Goal: Transaction & Acquisition: Purchase product/service

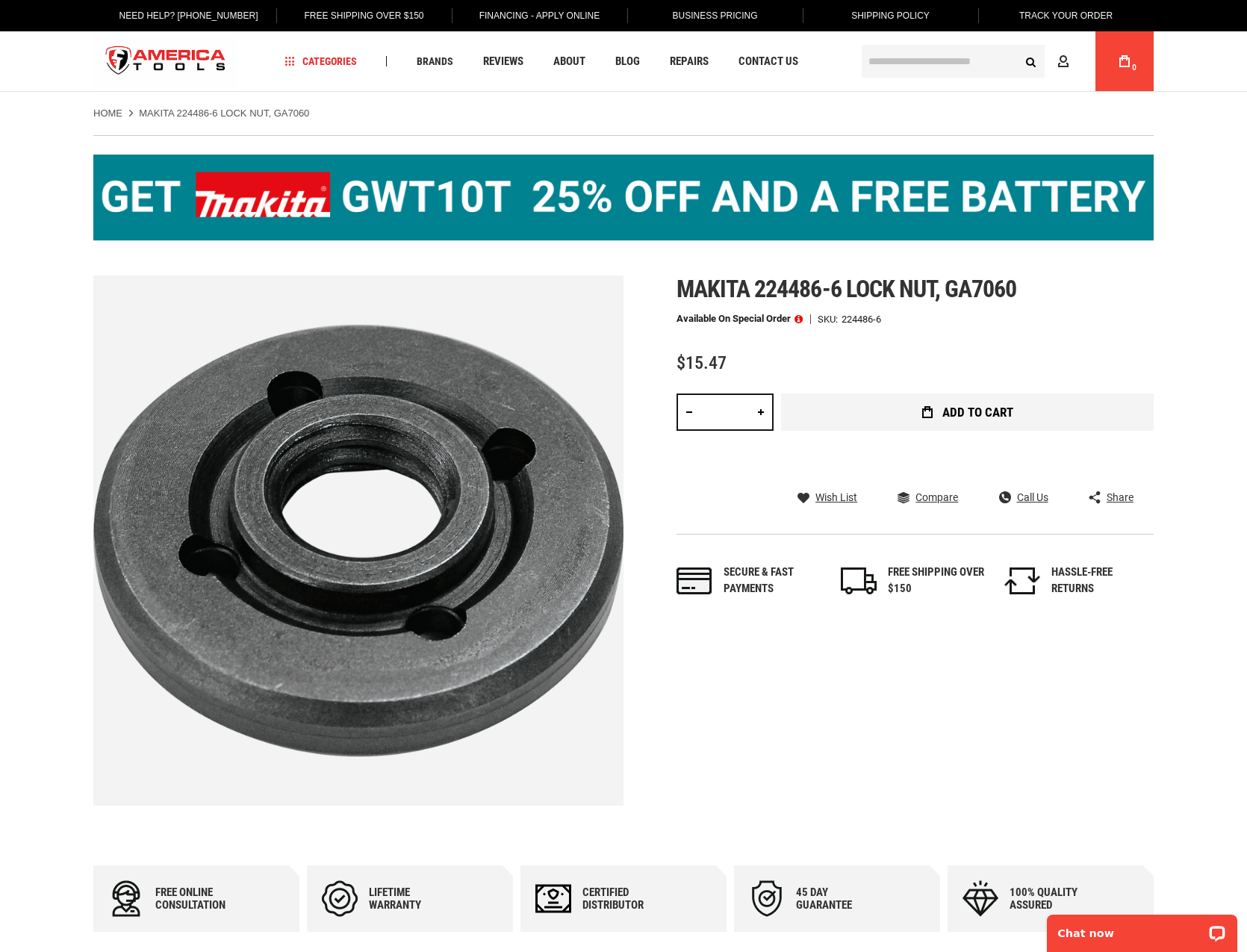
click at [912, 409] on button "Add to Cart" at bounding box center [968, 412] width 373 height 37
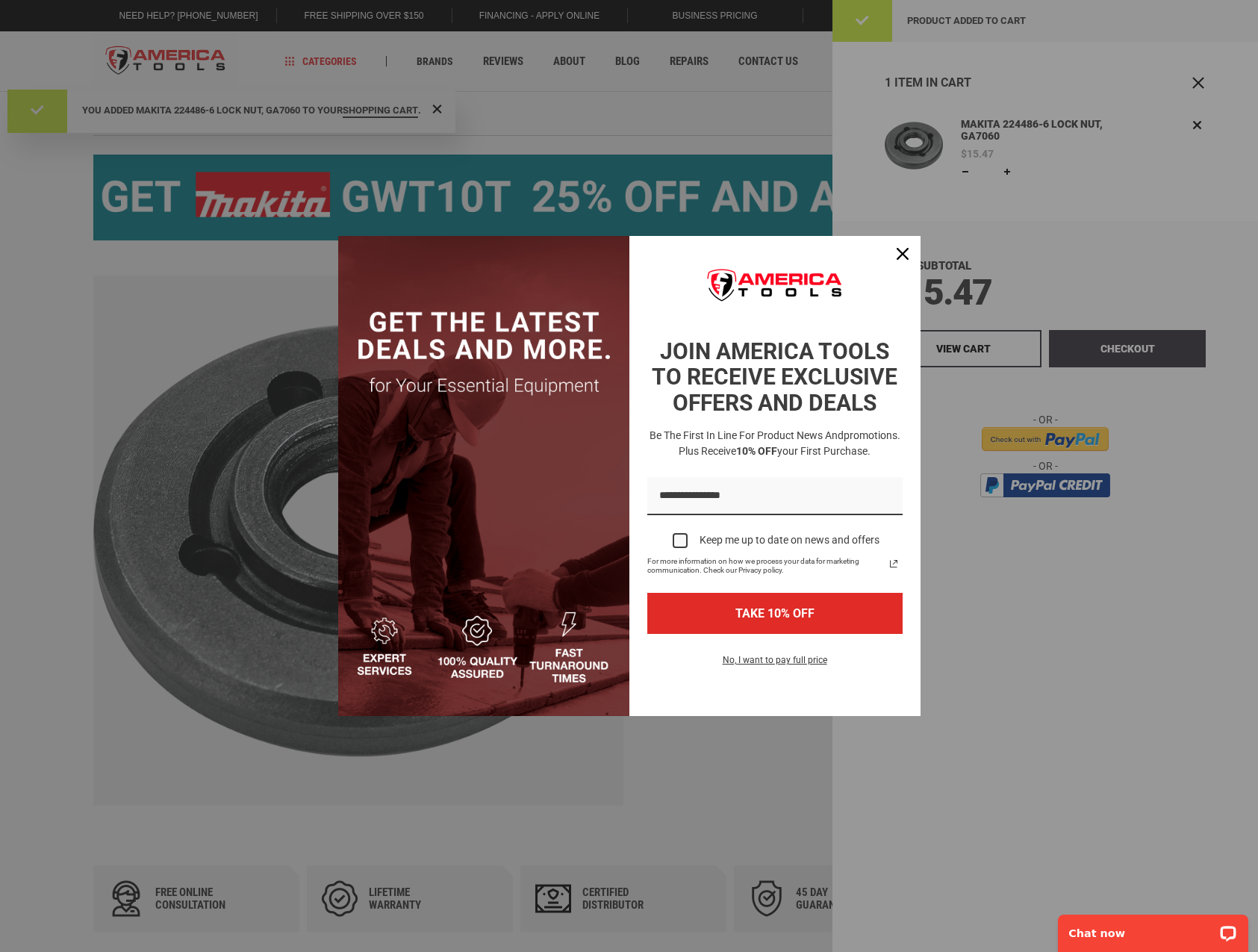
click at [721, 678] on button "No, I want to pay full price" at bounding box center [775, 664] width 128 height 25
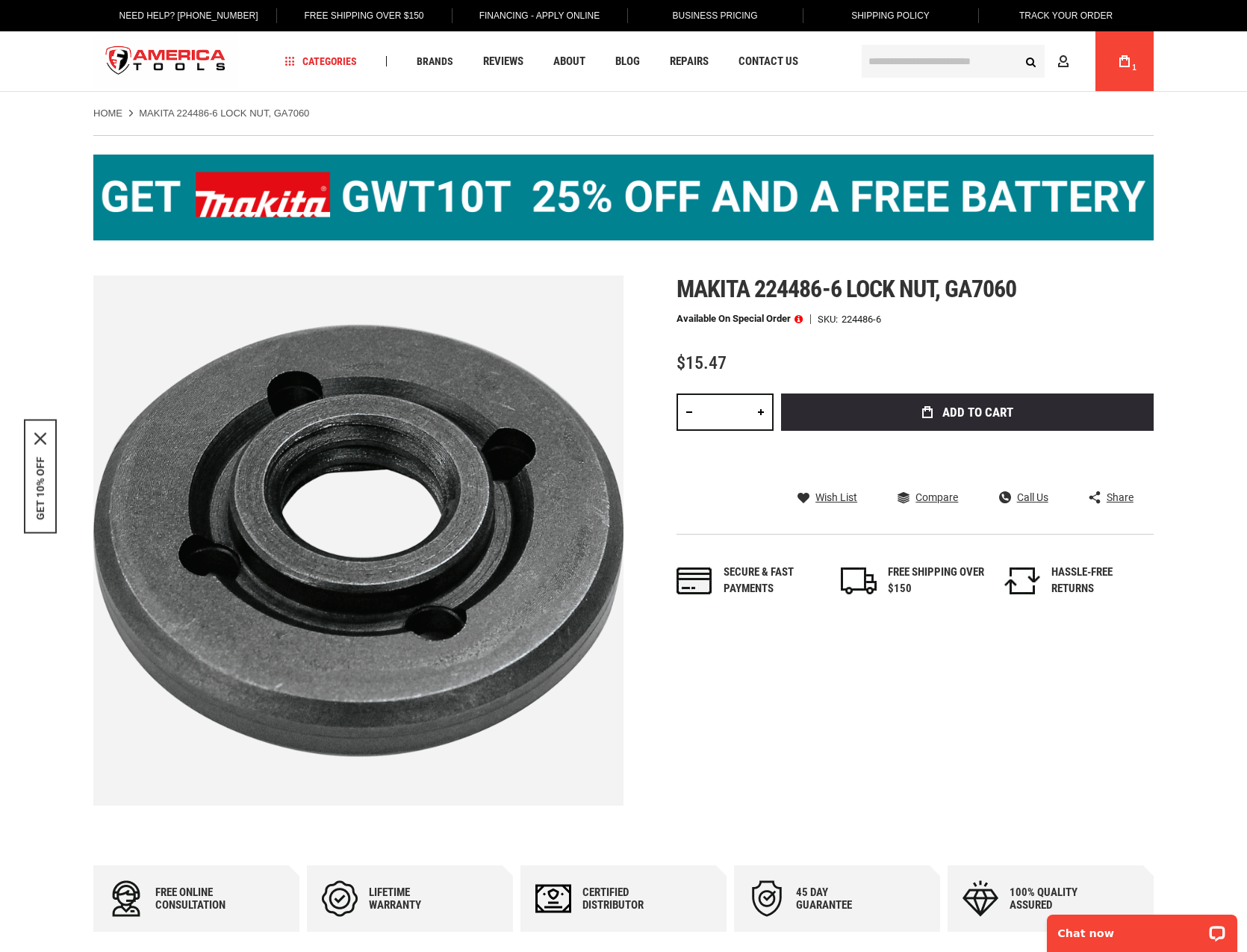
click at [1135, 62] on link "My Cart 1" at bounding box center [1124, 61] width 28 height 60
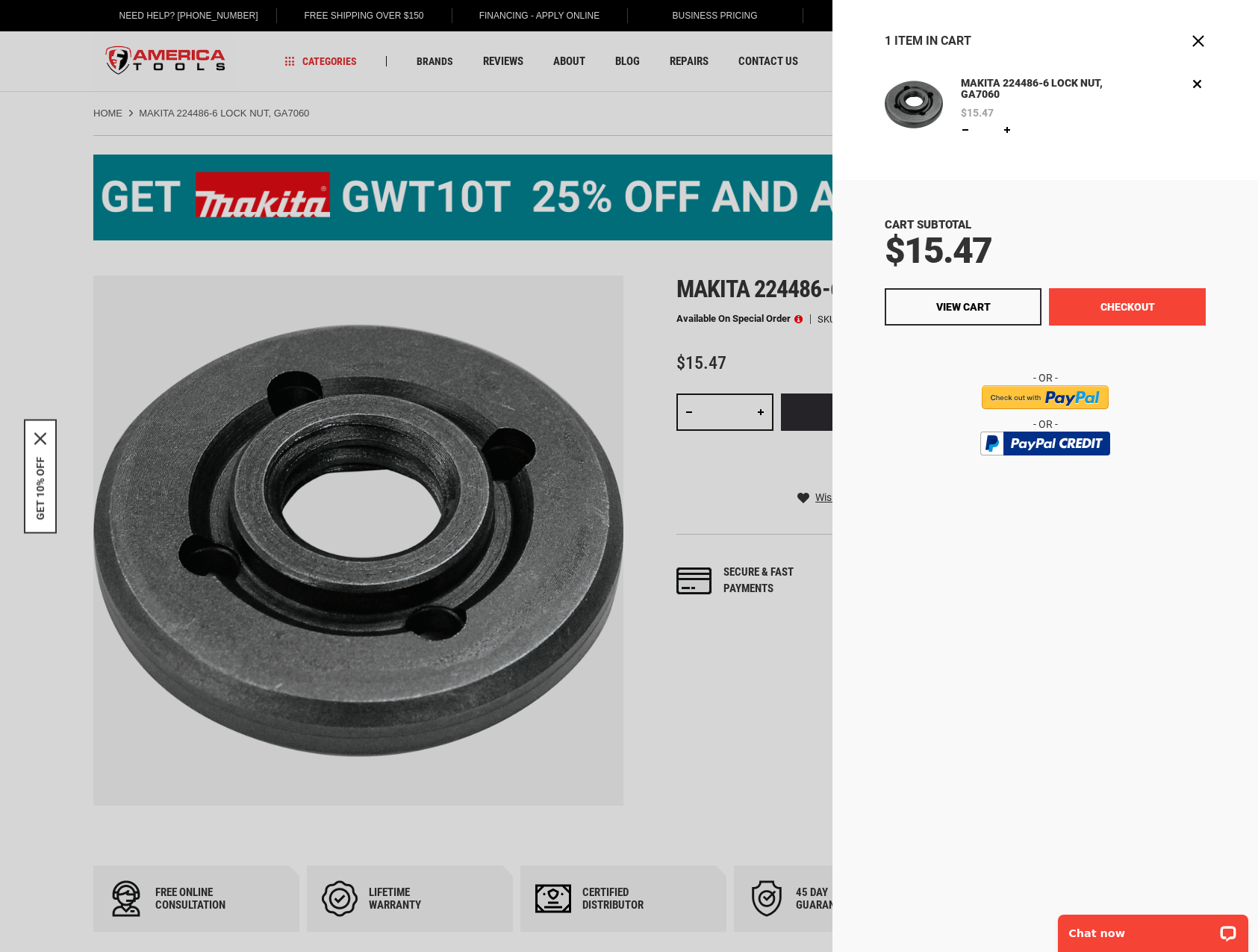
click at [1127, 303] on button "Checkout" at bounding box center [1127, 306] width 157 height 37
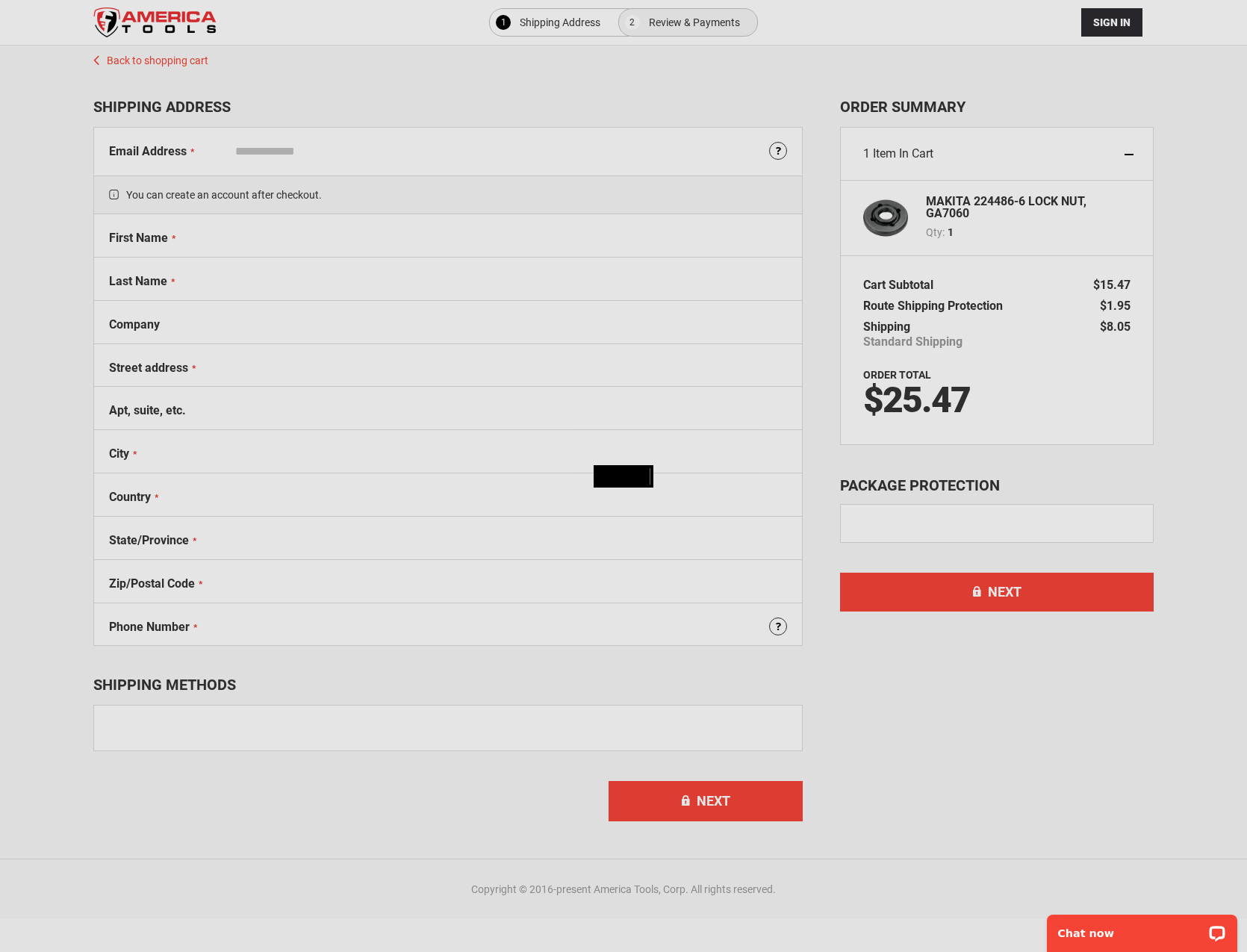
select select "**"
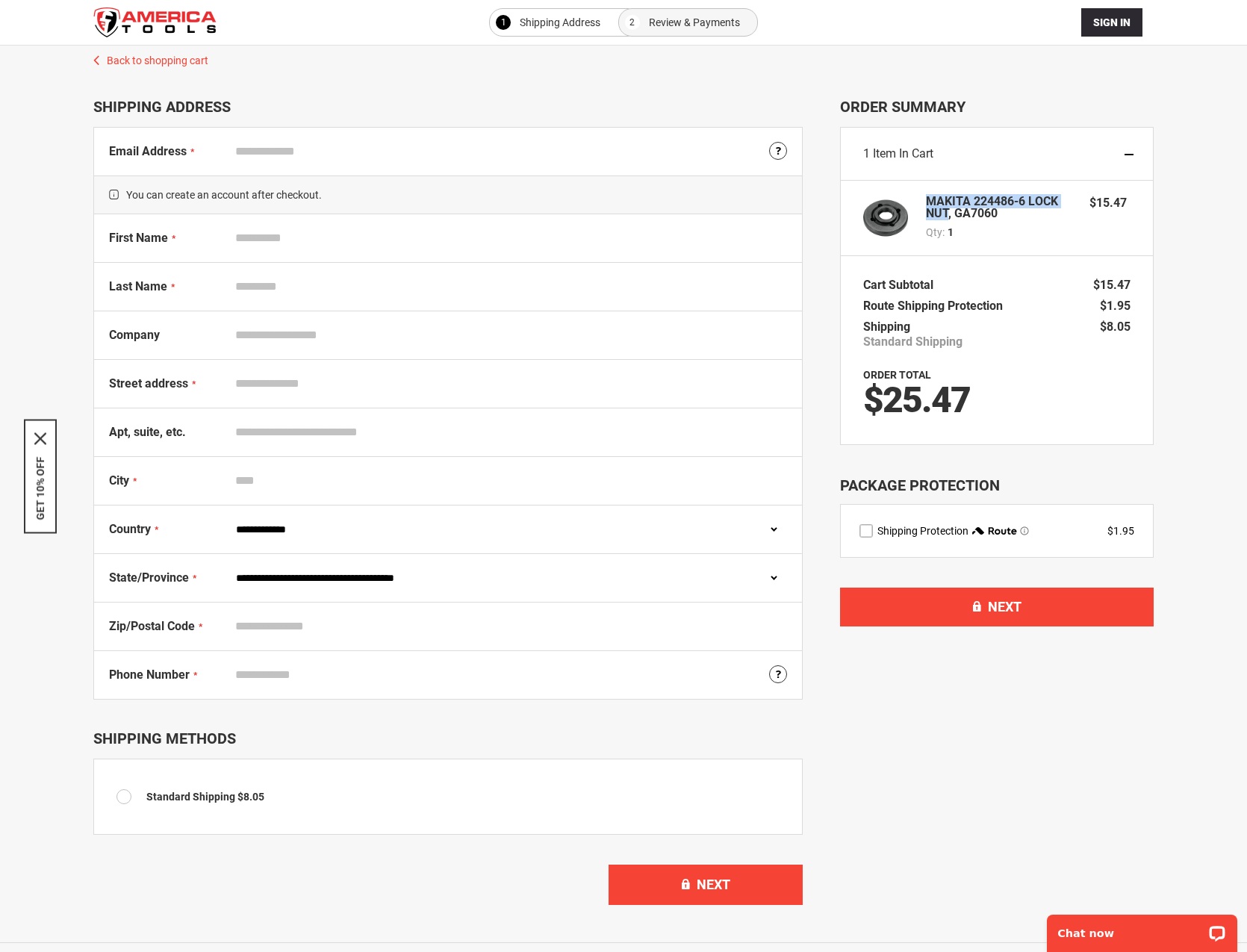
drag, startPoint x: 923, startPoint y: 200, endPoint x: 944, endPoint y: 211, distance: 23.7
click at [947, 211] on div "MAKITA 224486-6 LOCK NUT, GA7060 Qty 1 $15.47" at bounding box center [997, 218] width 268 height 45
copy strong "MAKITA 224486-6 LOCK NUT"
